Goal: Transaction & Acquisition: Download file/media

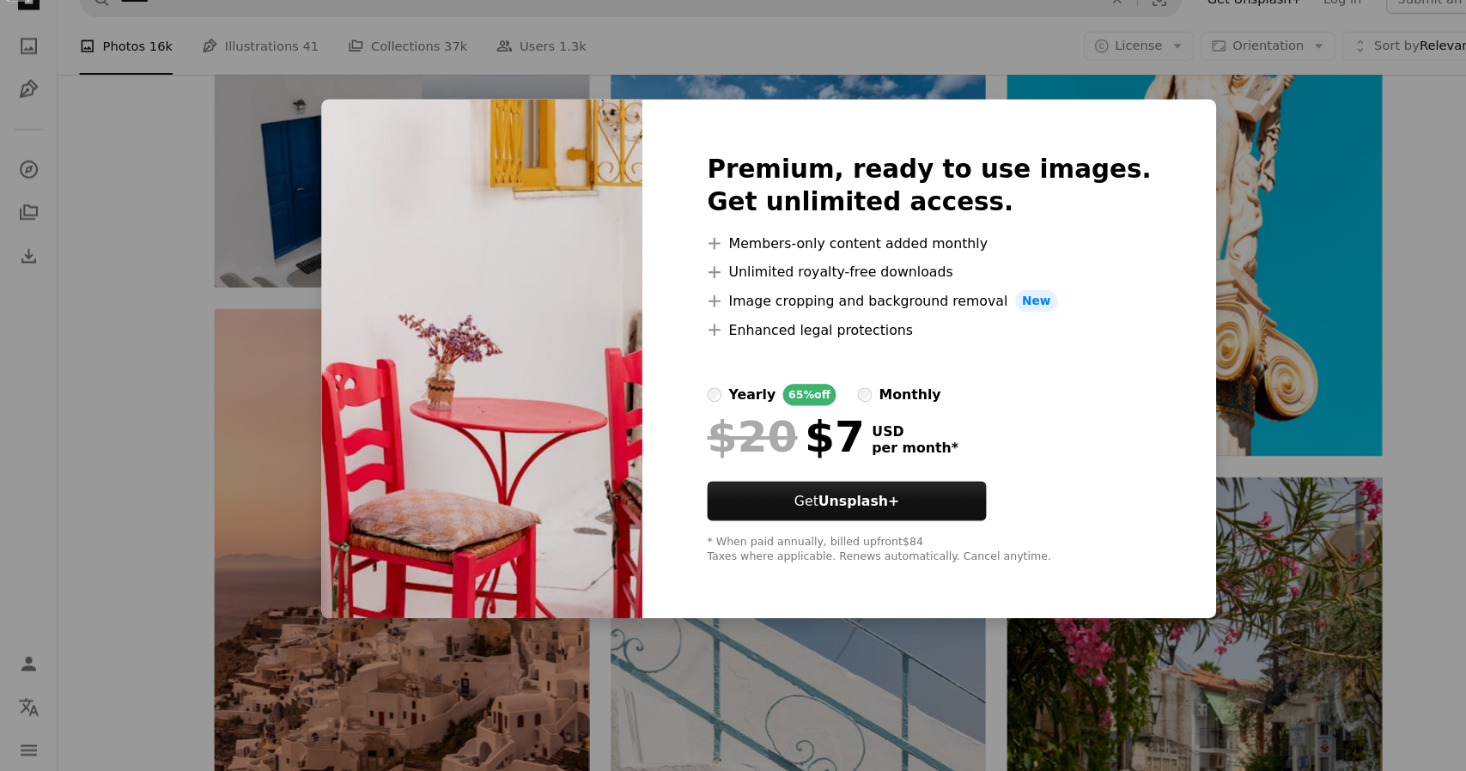
scroll to position [45196, 0]
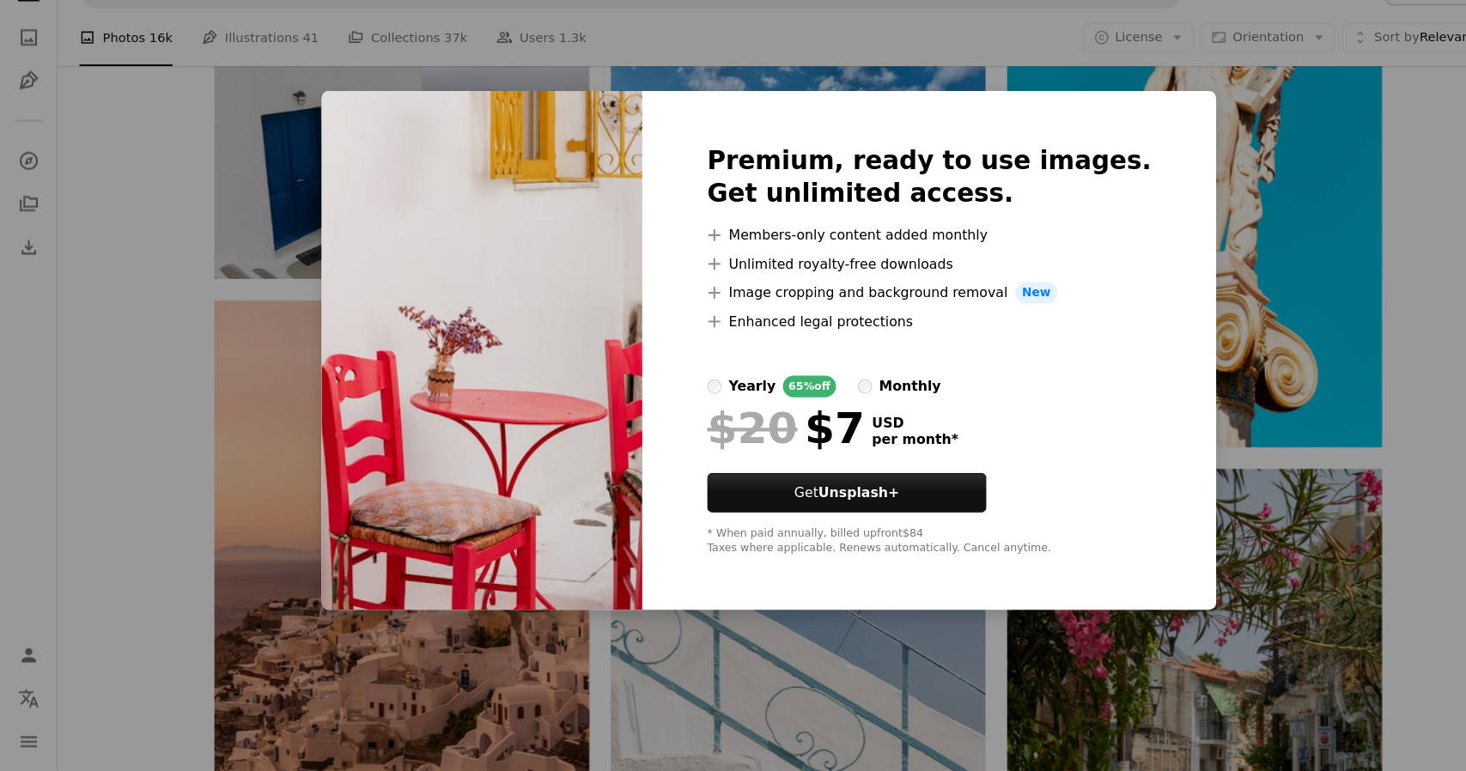
click at [485, 458] on img at bounding box center [460, 370] width 306 height 495
click at [261, 224] on div "An X shape Premium, ready to use images. Get unlimited access. A plus sign Memb…" at bounding box center [733, 385] width 1466 height 771
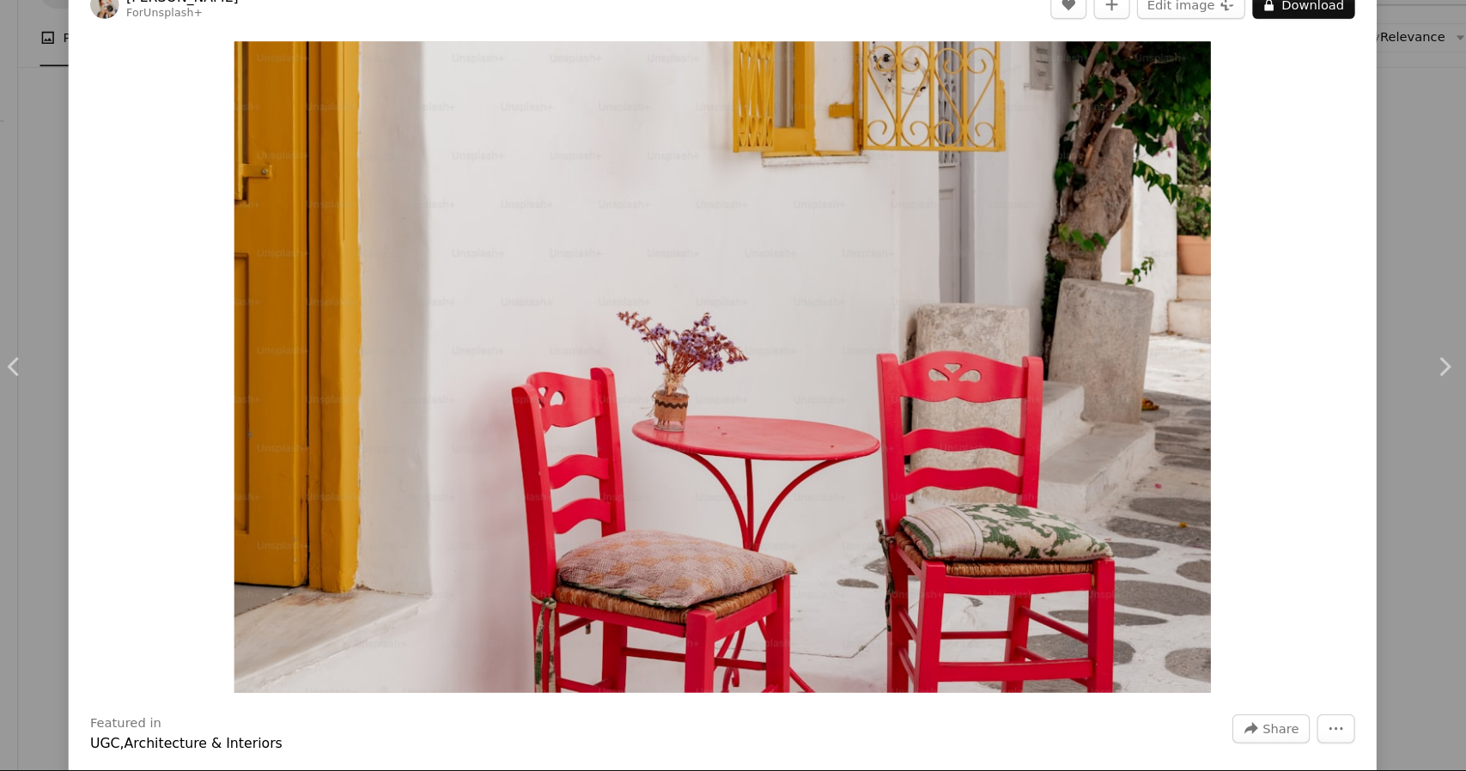
scroll to position [44464, 0]
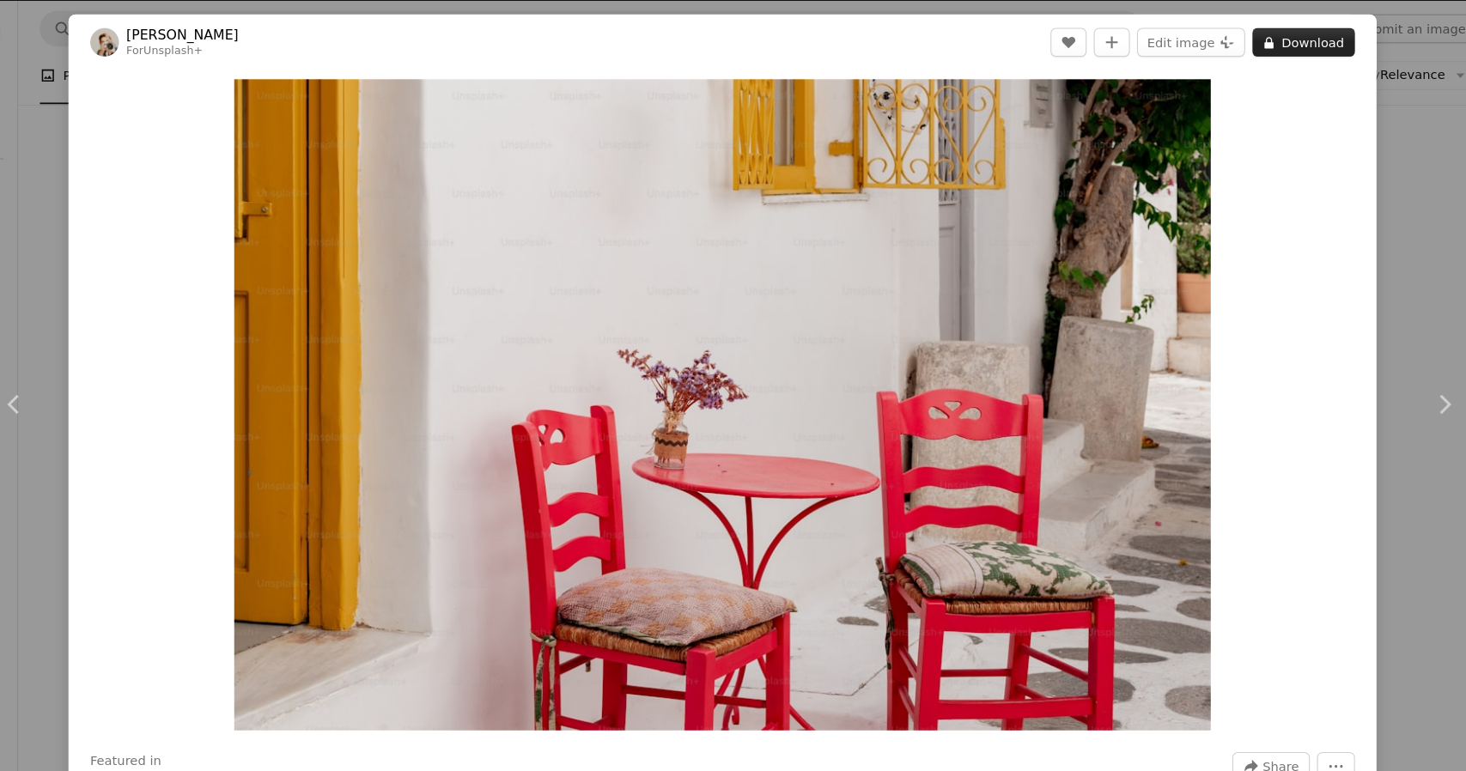
click at [1286, 44] on button "A lock Download" at bounding box center [1280, 40] width 98 height 27
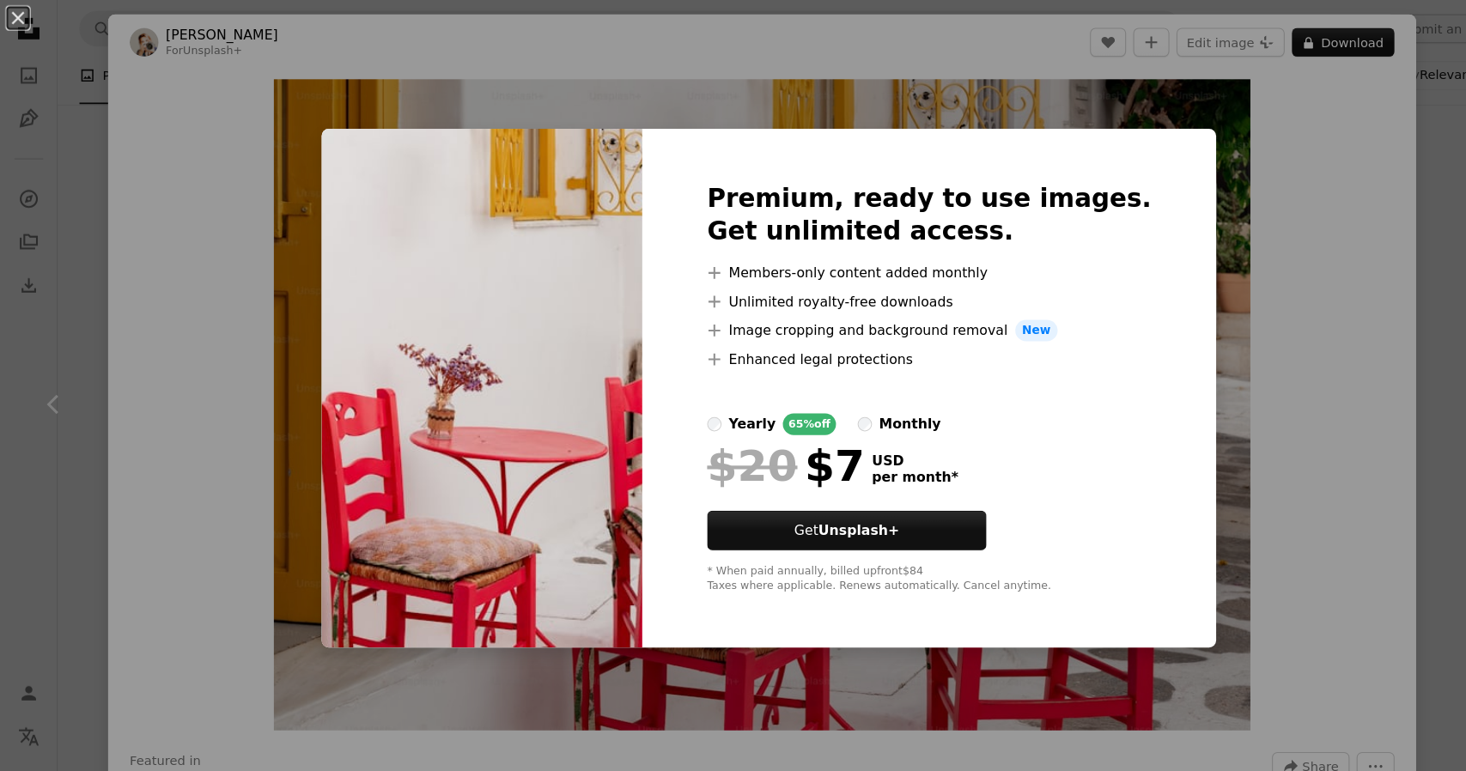
click at [1250, 171] on div "An X shape Premium, ready to use images. Get unlimited access. A plus sign Memb…" at bounding box center [733, 385] width 1466 height 771
